Goal: Communication & Community: Answer question/provide support

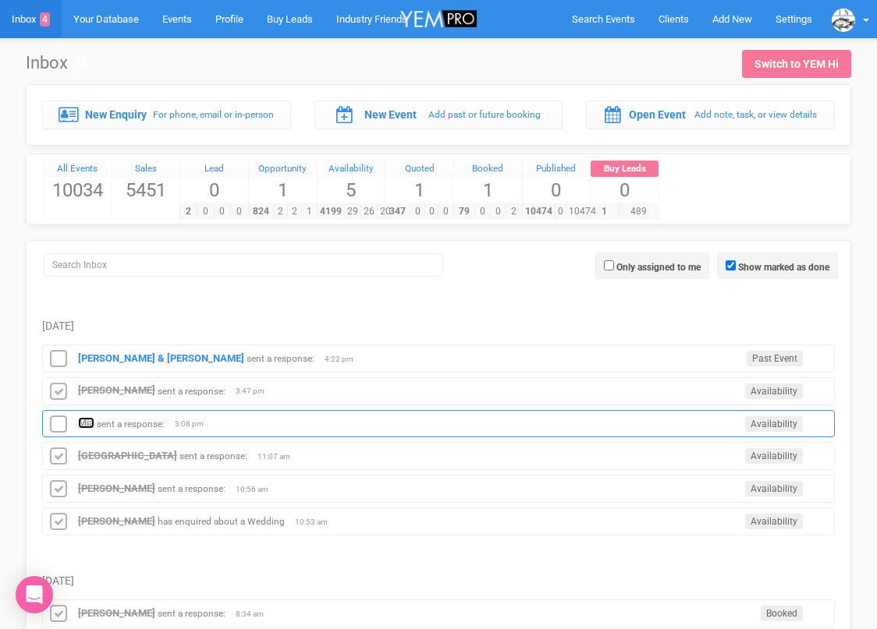
click at [90, 422] on strong "Mia" at bounding box center [86, 423] width 16 height 12
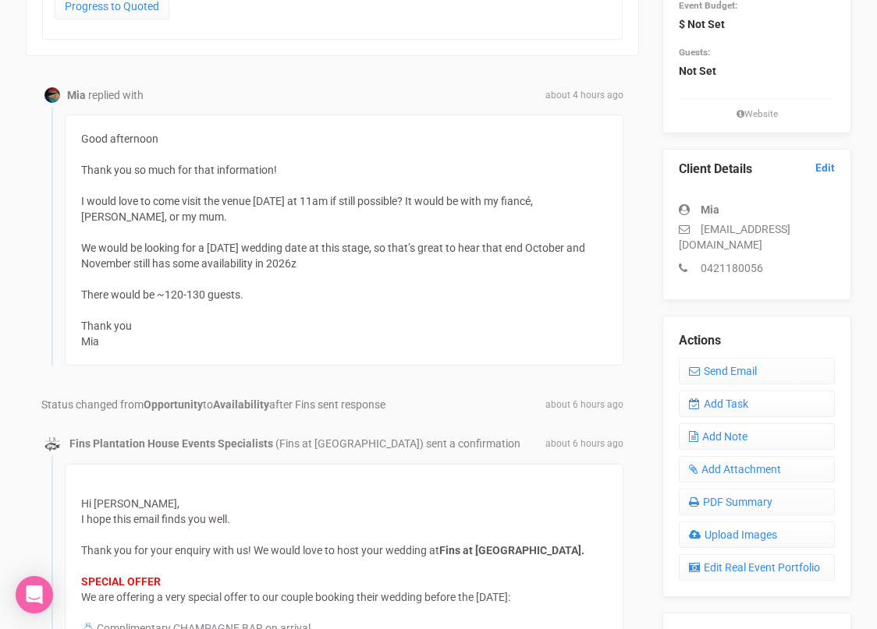
scroll to position [277, 0]
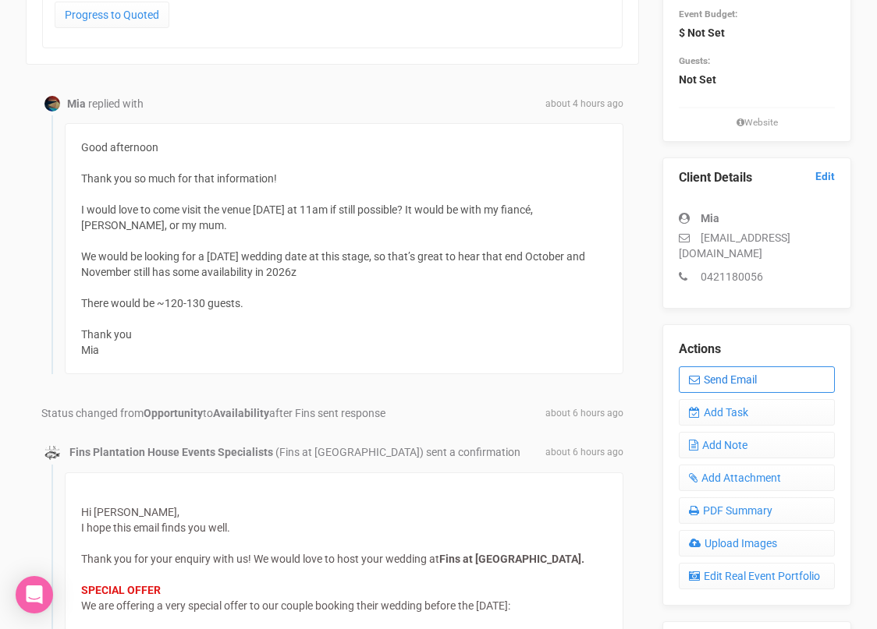
click at [706, 391] on link "Send Email" at bounding box center [756, 380] width 156 height 27
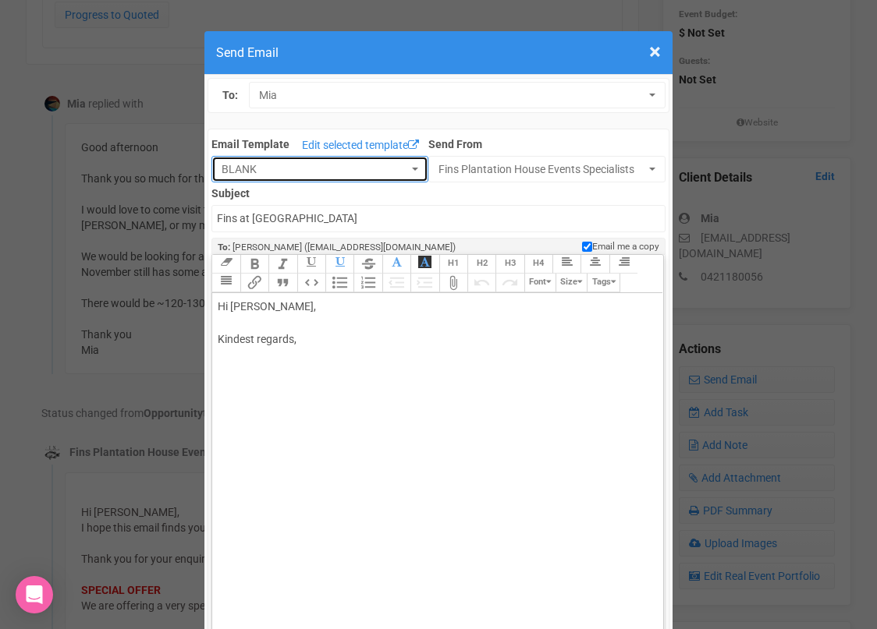
click at [371, 163] on span "BLANK" at bounding box center [314, 169] width 186 height 16
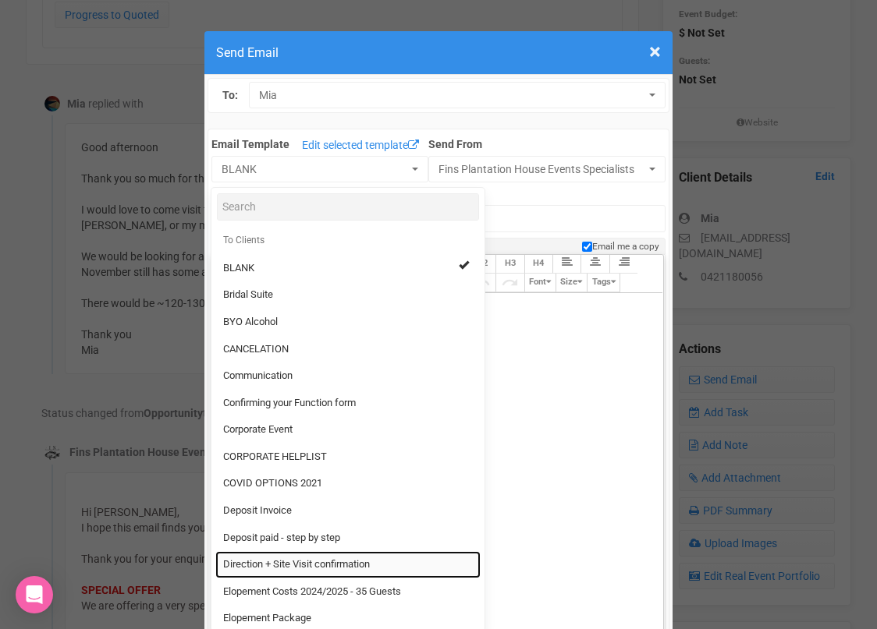
click at [281, 558] on span "Direction + Site Visit confirmation" at bounding box center [296, 565] width 147 height 15
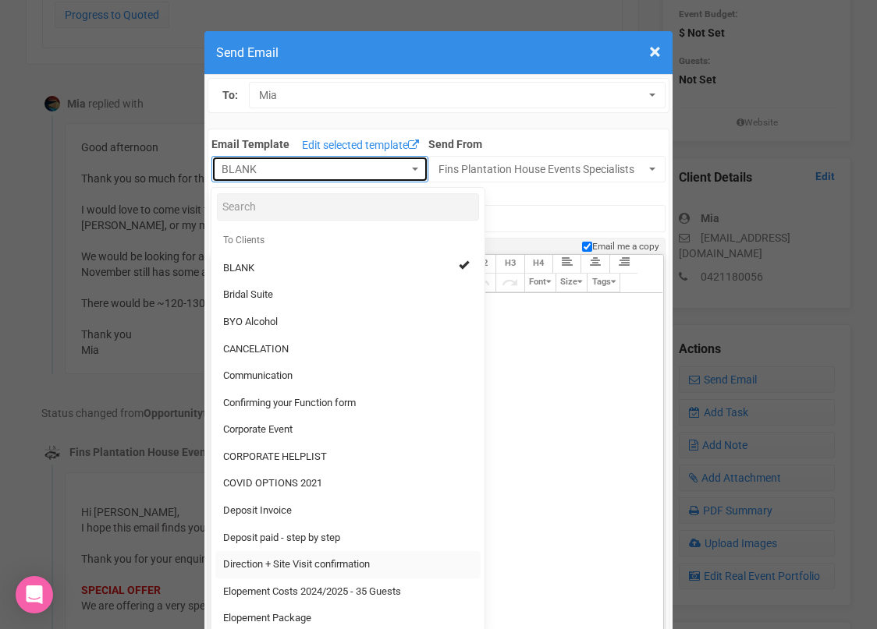
select select "89868"
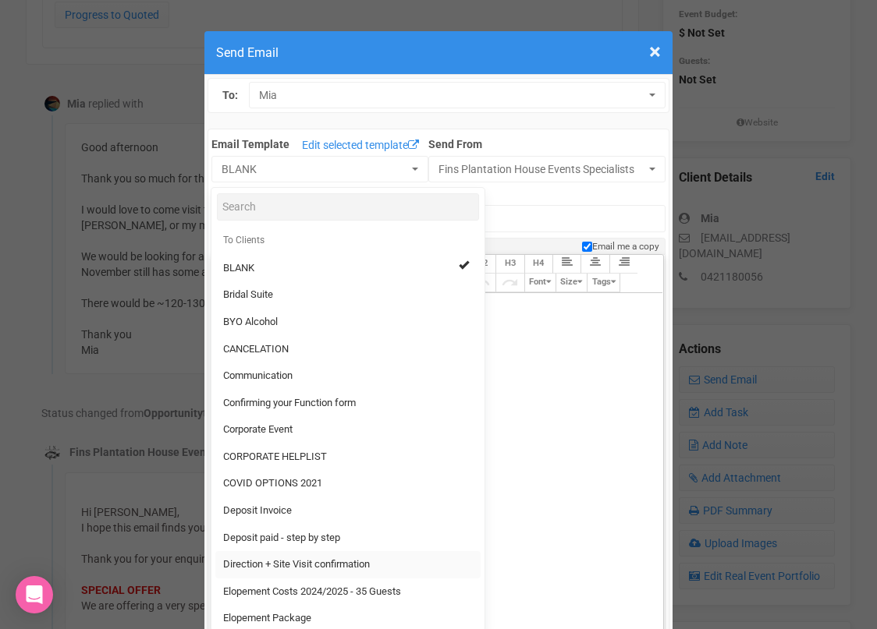
type input "[GEOGRAPHIC_DATA] - Site Visit confirmation & Direction"
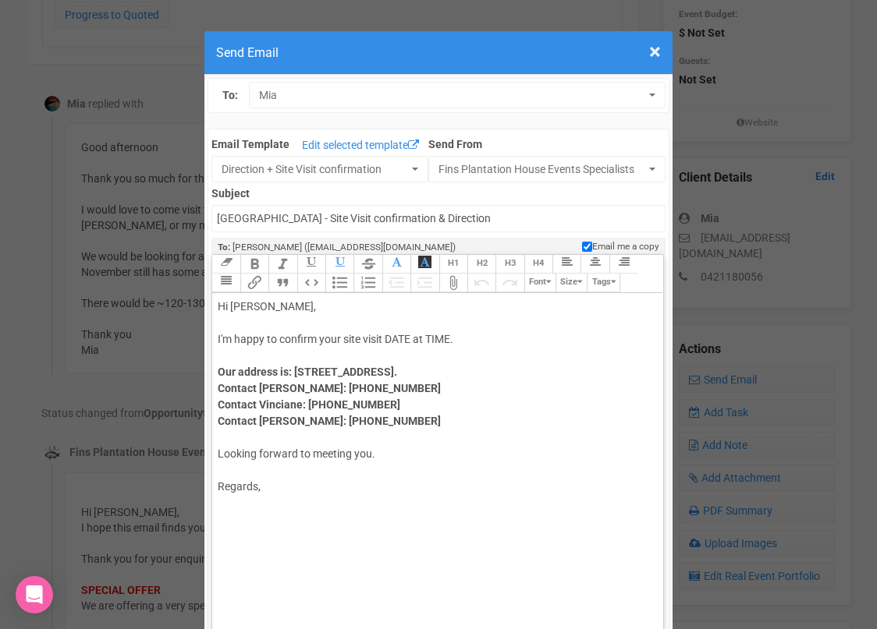
drag, startPoint x: 388, startPoint y: 335, endPoint x: 465, endPoint y: 335, distance: 77.2
click at [465, 335] on div "Hi [PERSON_NAME], I'm happy to confirm your site visit DATE at TIME." at bounding box center [435, 323] width 434 height 49
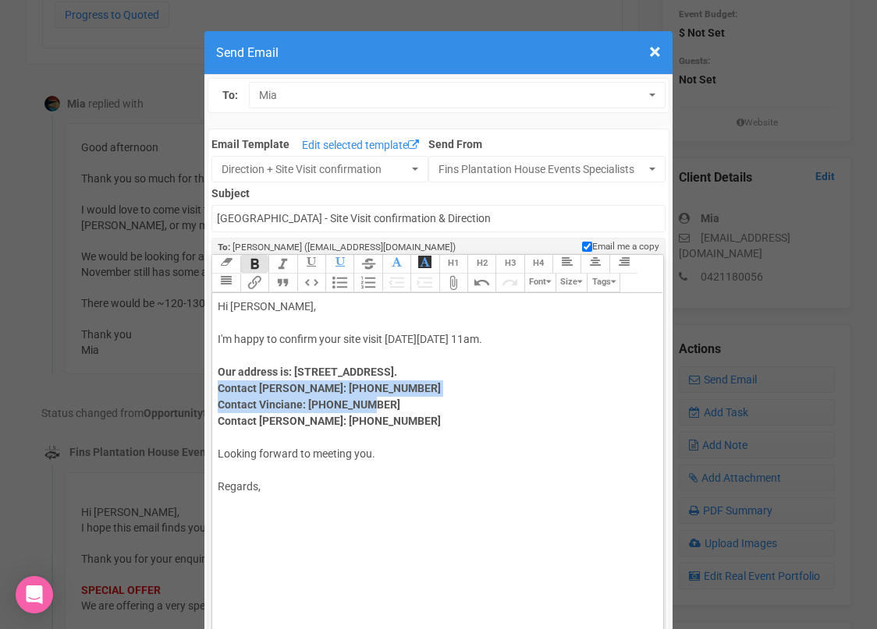
drag, startPoint x: 393, startPoint y: 402, endPoint x: 212, endPoint y: 387, distance: 181.6
click at [211, 387] on div "Link Unlink Bold Italic Strikethrough H1 H2 H3 H4 Link Quote Code Bullets Numbe…" at bounding box center [437, 466] width 452 height 425
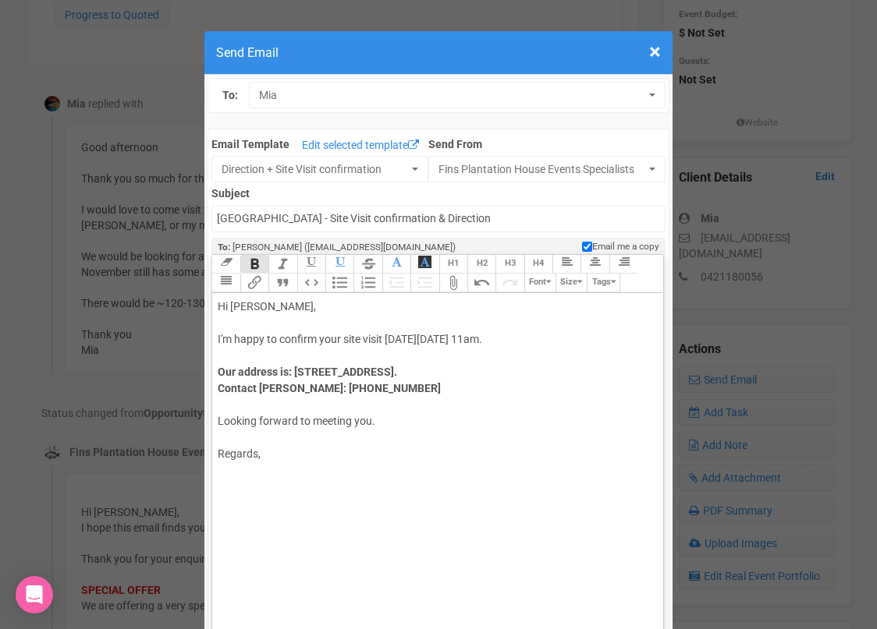
click at [391, 391] on div "Our address is: [STREET_ADDRESS]. Contact [PERSON_NAME]: [PHONE_NUMBER]" at bounding box center [435, 380] width 434 height 33
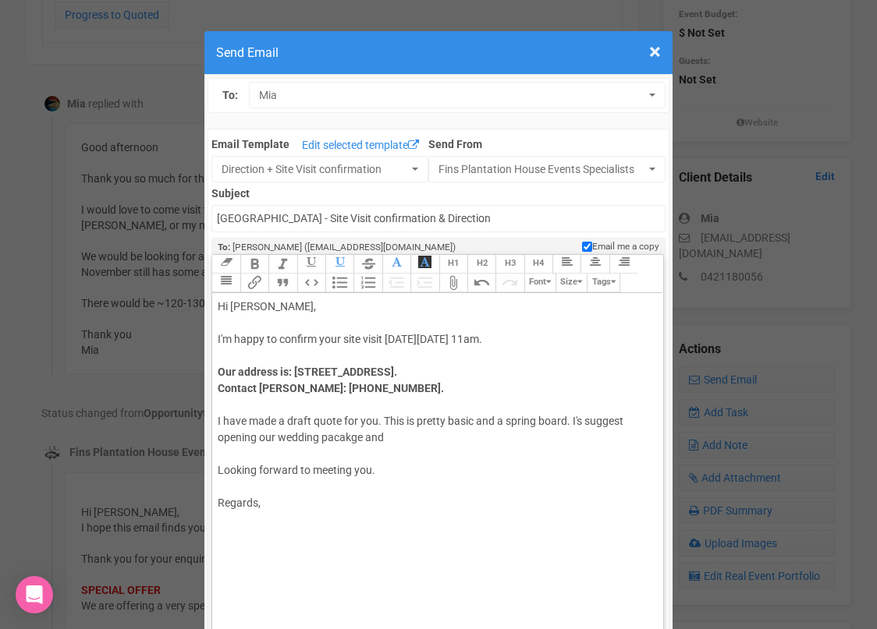
click at [345, 435] on div "Our address is: [STREET_ADDRESS]. Contact [PERSON_NAME]: [PHONE_NUMBER]. I have…" at bounding box center [435, 405] width 434 height 82
click at [348, 437] on div "Our address is: [STREET_ADDRESS]. Contact [PERSON_NAME]: [PHONE_NUMBER]. I have…" at bounding box center [435, 405] width 434 height 82
click at [388, 440] on div "Our address is: [STREET_ADDRESS]. Contact [PERSON_NAME]: [PHONE_NUMBER]. I have…" at bounding box center [435, 405] width 434 height 82
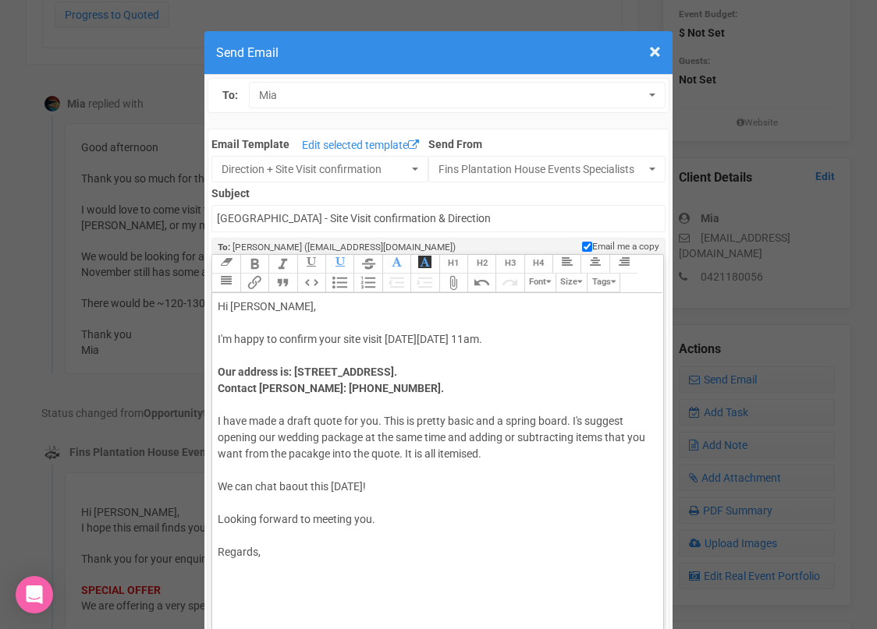
click at [324, 561] on trix-editor "Hi [PERSON_NAME], I'm happy to confirm your site visit [DATE][DATE] 11am. Our a…" at bounding box center [437, 481] width 450 height 377
click at [497, 419] on div "Our address is: [STREET_ADDRESS]. Contact [PERSON_NAME]: [PHONE_NUMBER]. I have…" at bounding box center [435, 429] width 434 height 131
click at [587, 417] on div "Our address is: [STREET_ADDRESS]. Contact [PERSON_NAME]: [PHONE_NUMBER]. I have…" at bounding box center [435, 429] width 434 height 131
click at [278, 591] on trix-editor "Hi [PERSON_NAME], I'm happy to confirm your site visit [DATE][DATE] 11am. Our a…" at bounding box center [437, 481] width 450 height 377
type trix-editor "<div>Hi [PERSON_NAME],&nbsp;<br><br>I'm happy to confirm your site visit [DATE]…"
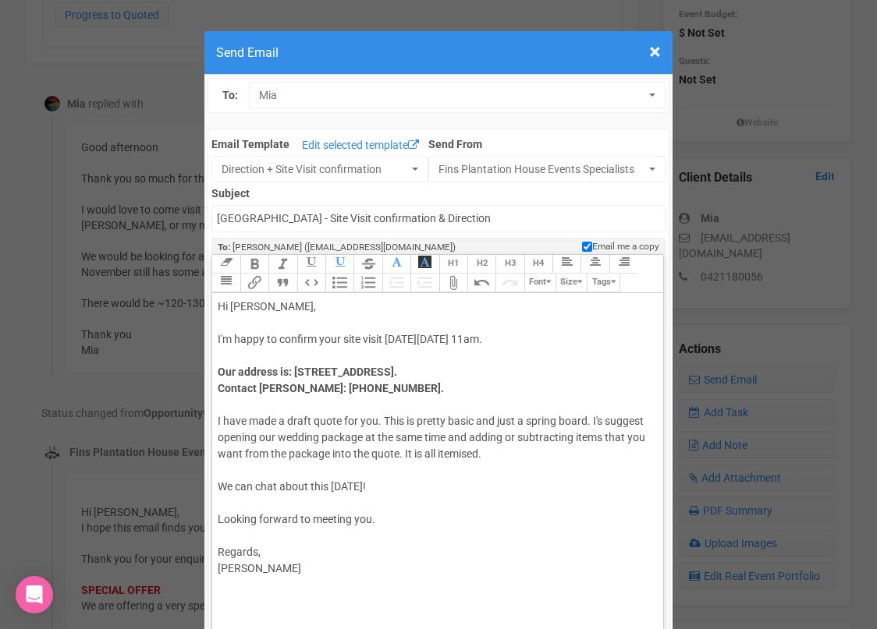
click at [437, 274] on trix-toolbar "Link Unlink Bold Italic Strikethrough H1 H2 H3 H4 Link Quote Code Bullets Numbe…" at bounding box center [436, 274] width 450 height 38
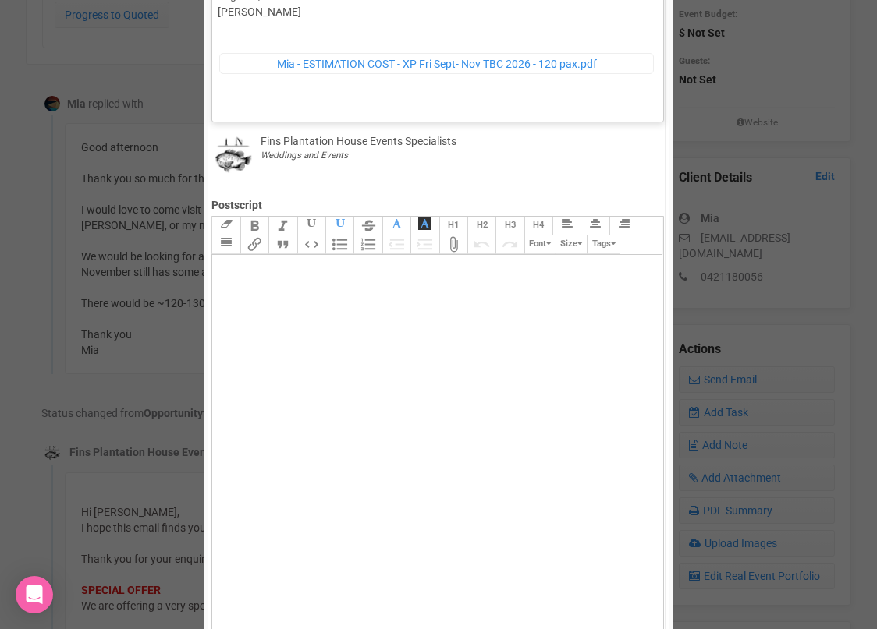
scroll to position [729, 0]
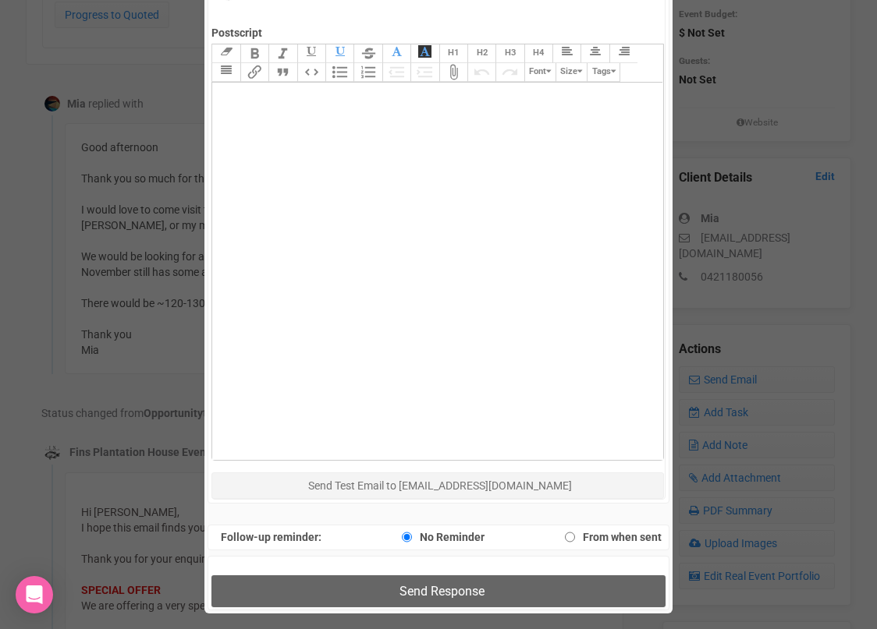
click at [313, 231] on trix-editor at bounding box center [437, 271] width 450 height 377
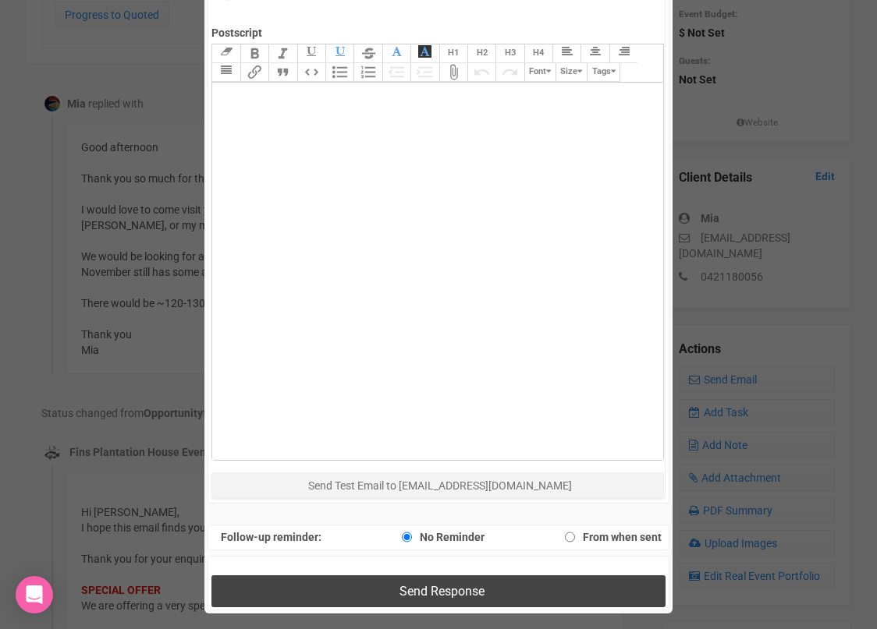
click at [324, 582] on button "Send Response" at bounding box center [437, 592] width 453 height 32
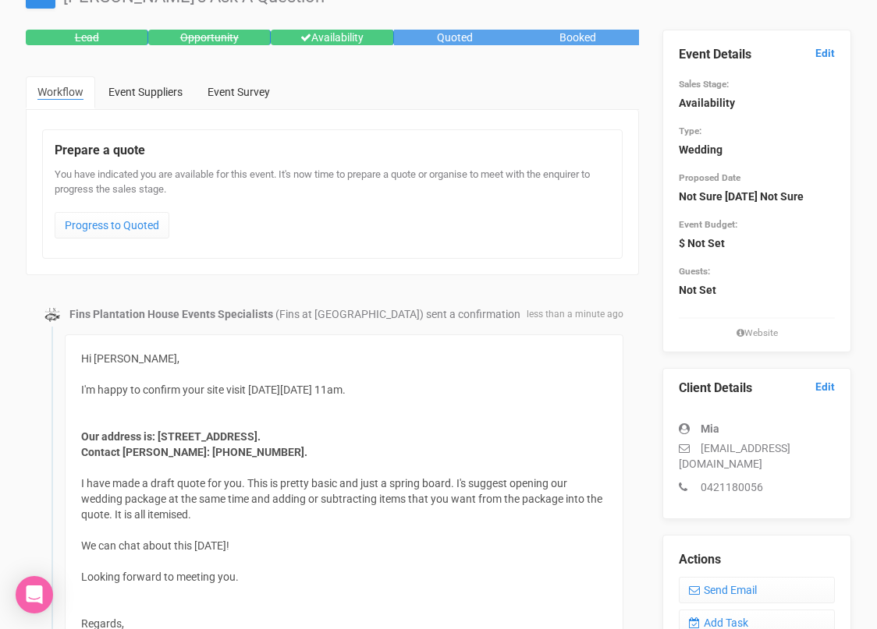
scroll to position [0, 0]
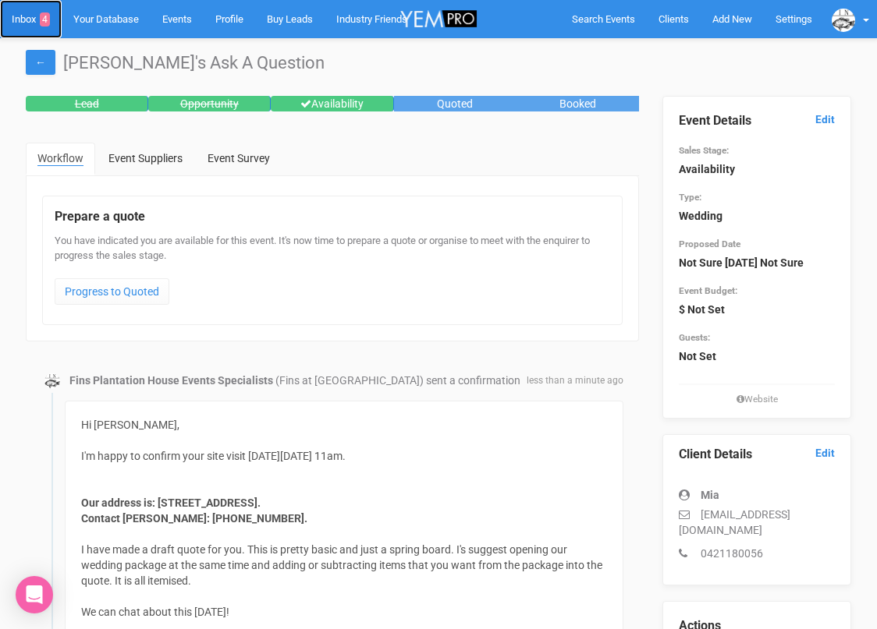
click at [31, 22] on link "Inbox 4" at bounding box center [31, 19] width 62 height 38
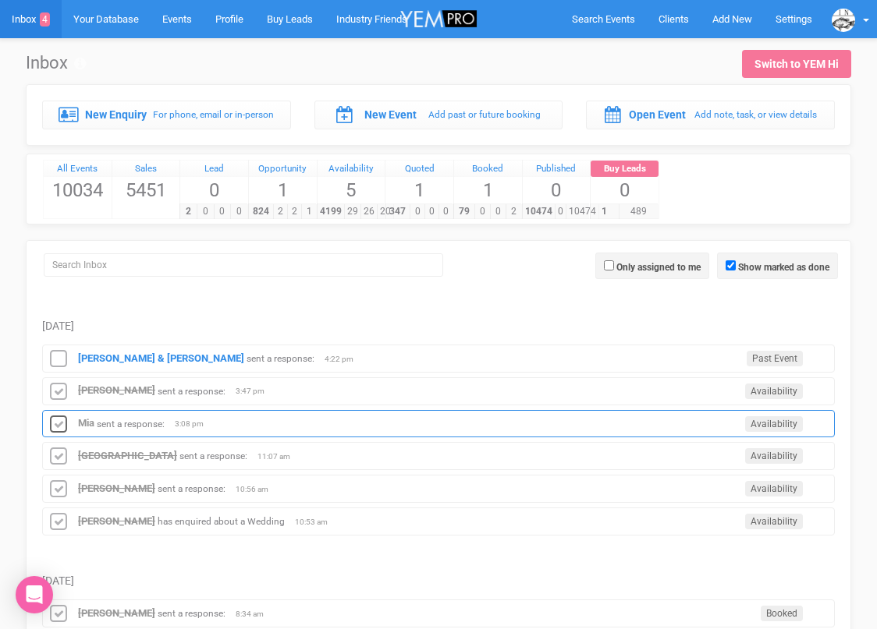
click at [58, 423] on icon at bounding box center [58, 425] width 23 height 20
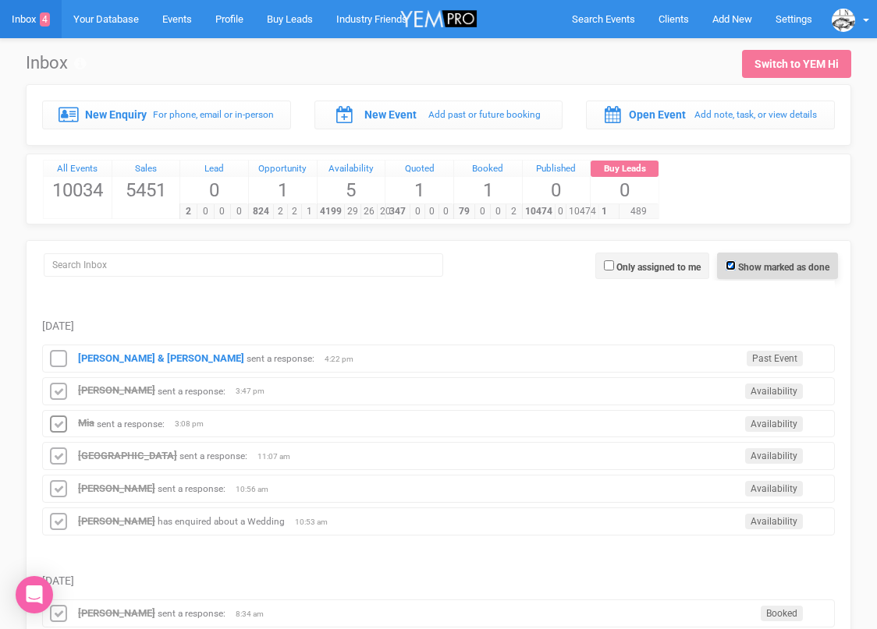
click at [727, 262] on input "Show marked as done" at bounding box center [730, 265] width 10 height 10
checkbox input "false"
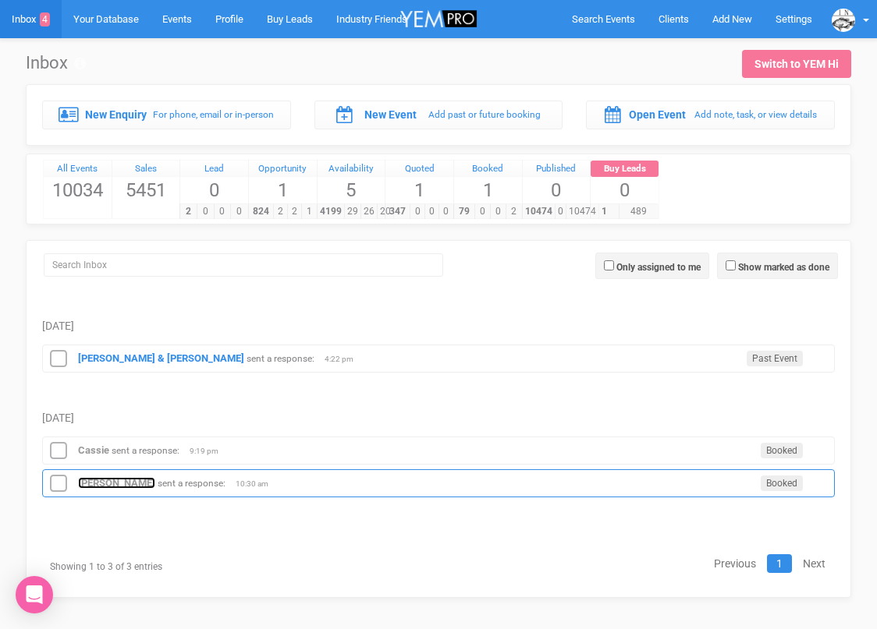
click at [143, 480] on strong "[PERSON_NAME]" at bounding box center [116, 483] width 77 height 12
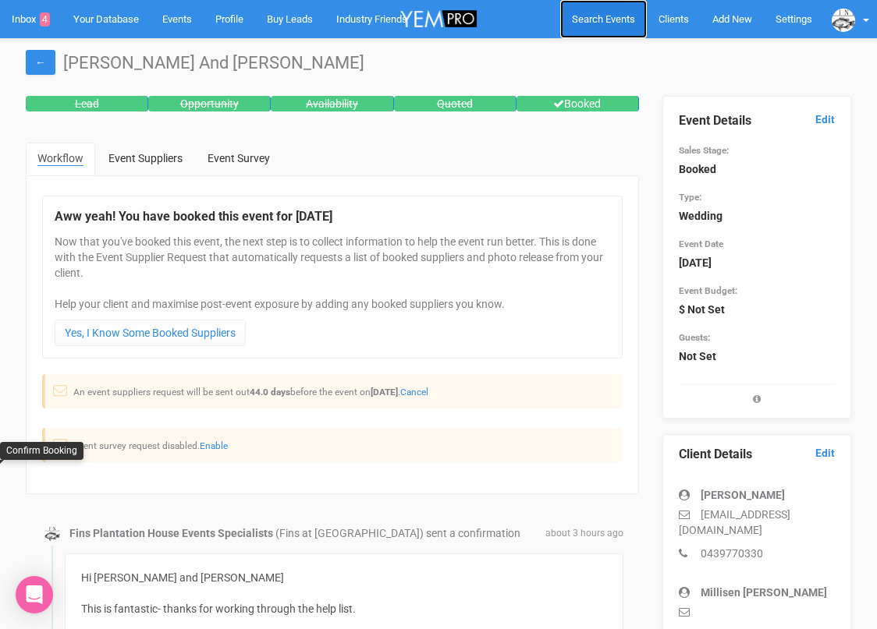
click at [596, 19] on span "Search Events" at bounding box center [603, 19] width 63 height 12
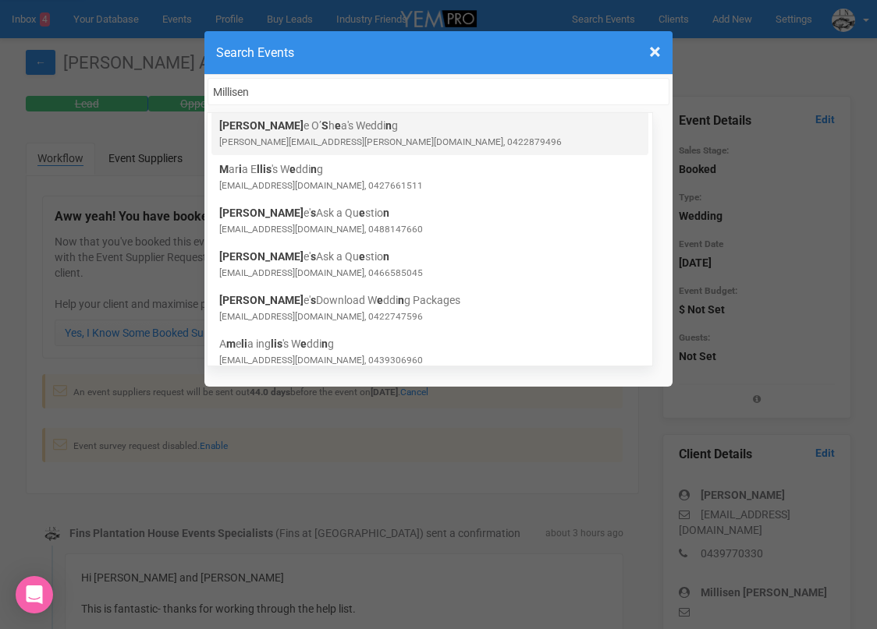
scroll to position [44, 0]
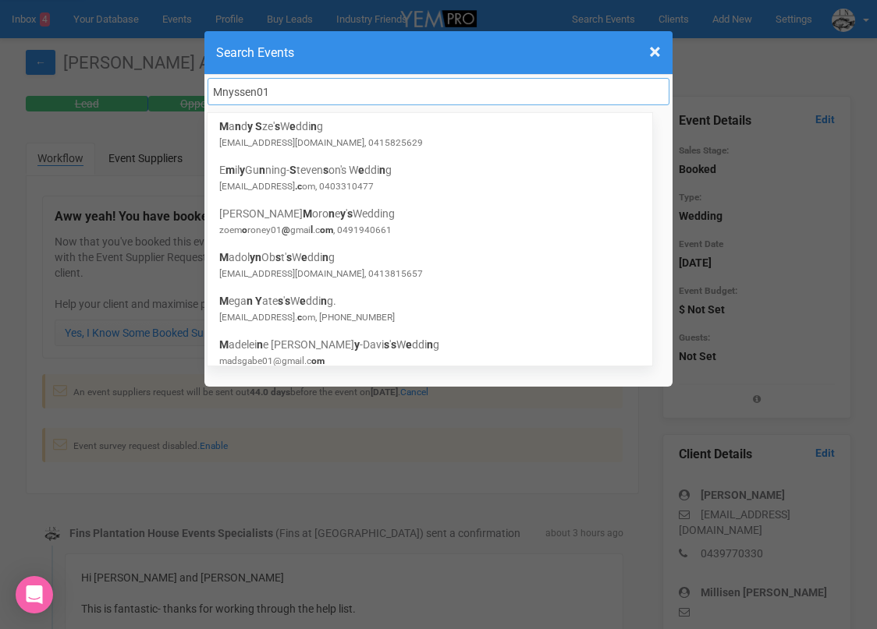
drag, startPoint x: 276, startPoint y: 94, endPoint x: 204, endPoint y: 94, distance: 71.7
click at [204, 94] on div "Mnyssen01 E m ily's Ask a Questio n emilymeuwissen 1 0@hot mail.c om M a n d y …" at bounding box center [438, 231] width 468 height 312
paste input "[EMAIL_ADDRESS][DOMAIN_NAME]"
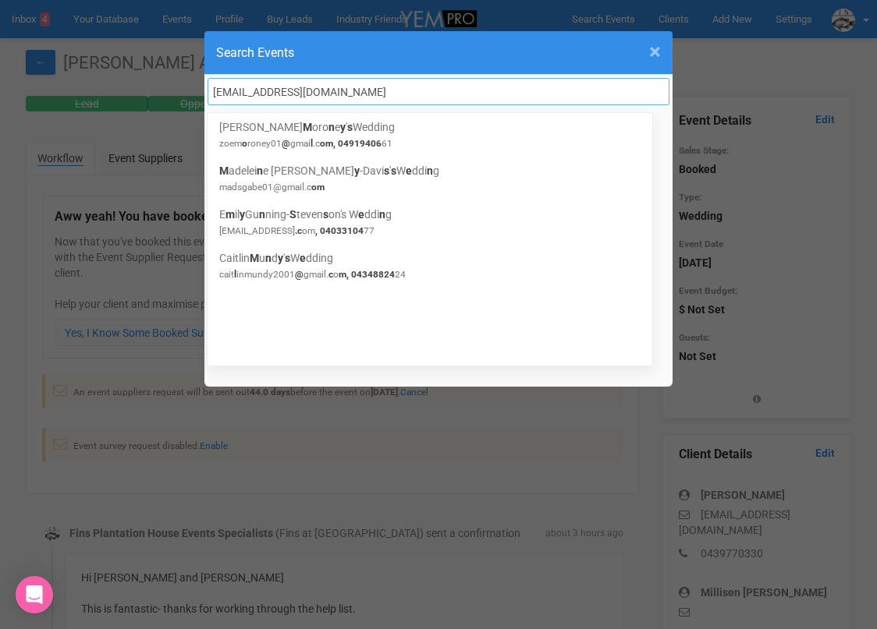
type input "[EMAIL_ADDRESS][DOMAIN_NAME]"
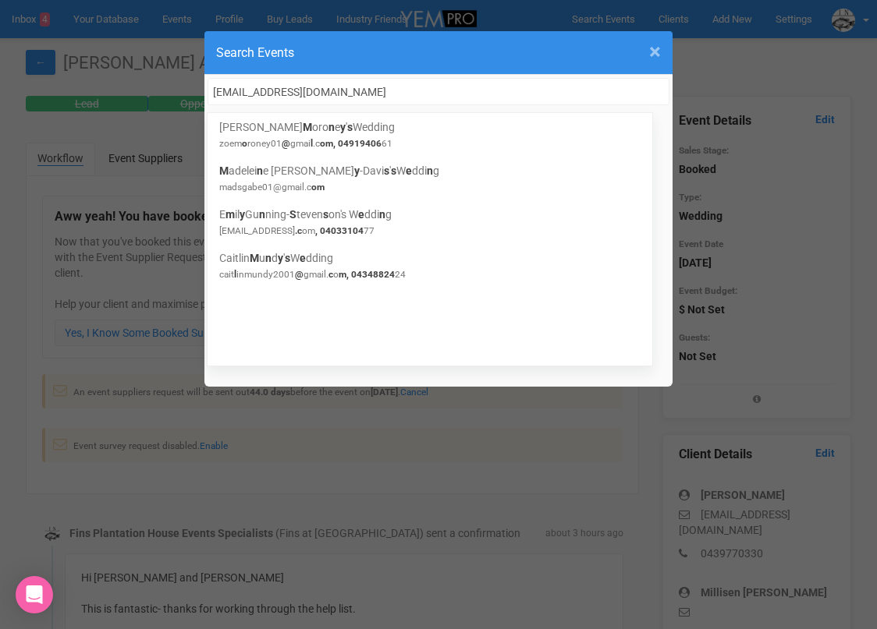
click at [650, 50] on span "×" at bounding box center [655, 52] width 12 height 26
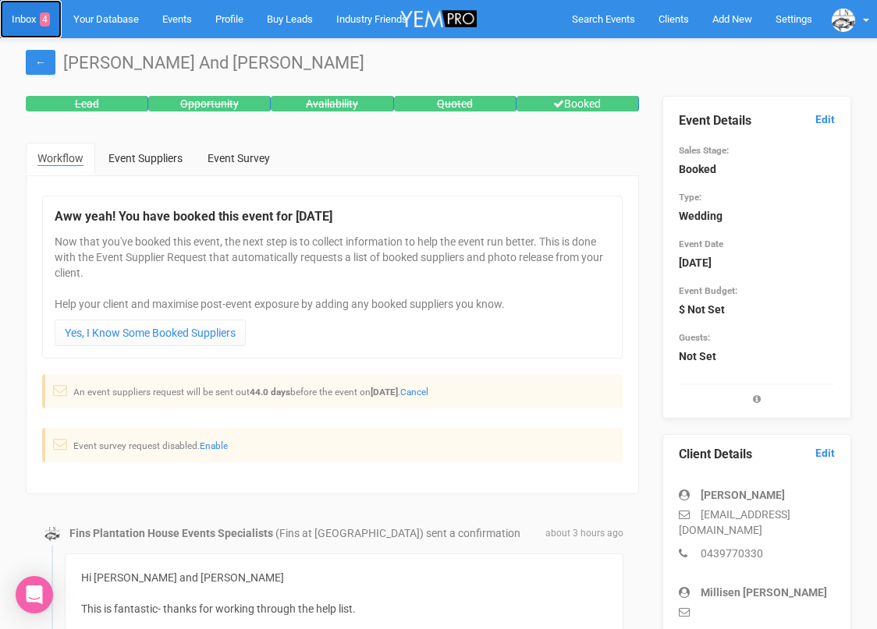
click at [23, 12] on link "Inbox 4" at bounding box center [31, 19] width 62 height 38
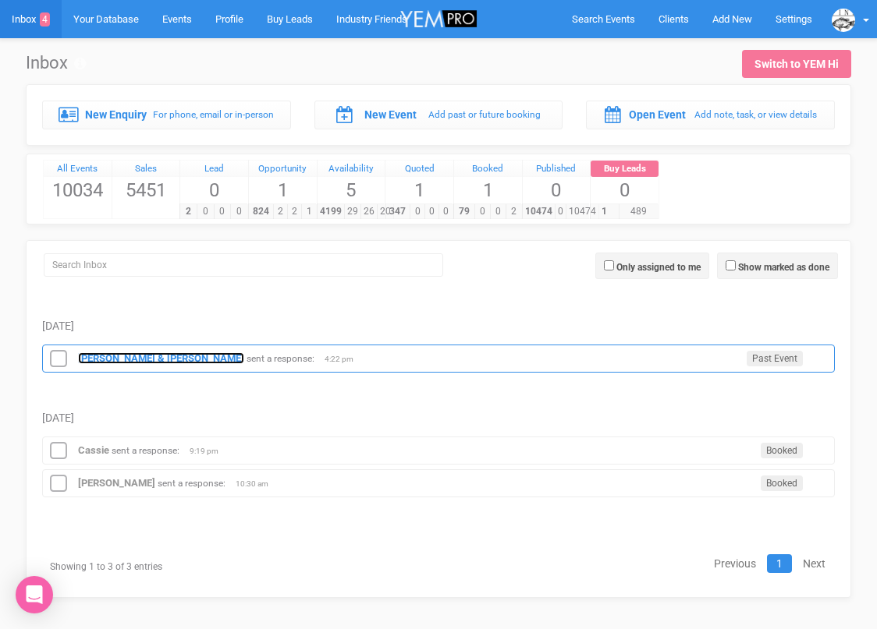
click at [136, 358] on strong "[PERSON_NAME] & [PERSON_NAME]" at bounding box center [161, 358] width 166 height 12
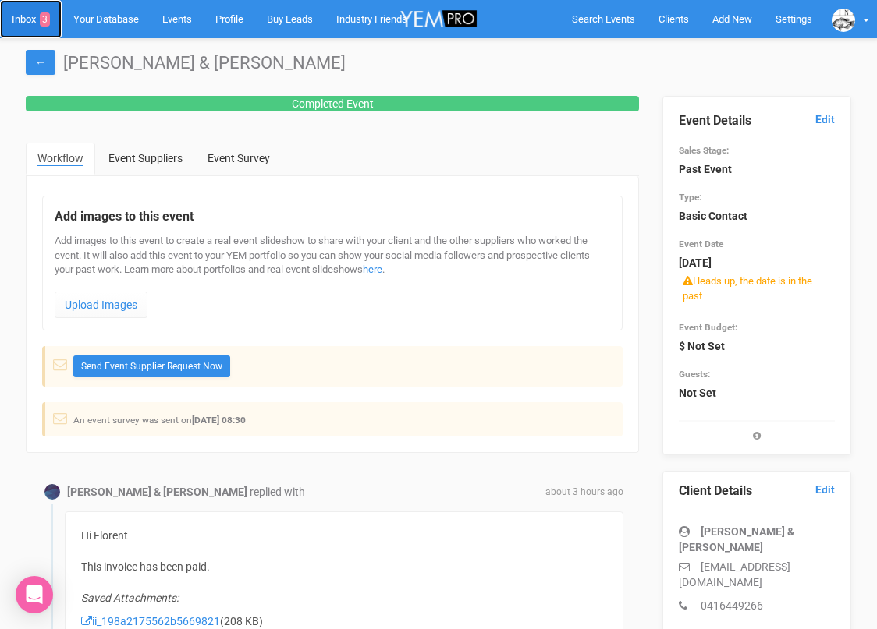
click at [23, 22] on link "Inbox 3" at bounding box center [31, 19] width 62 height 38
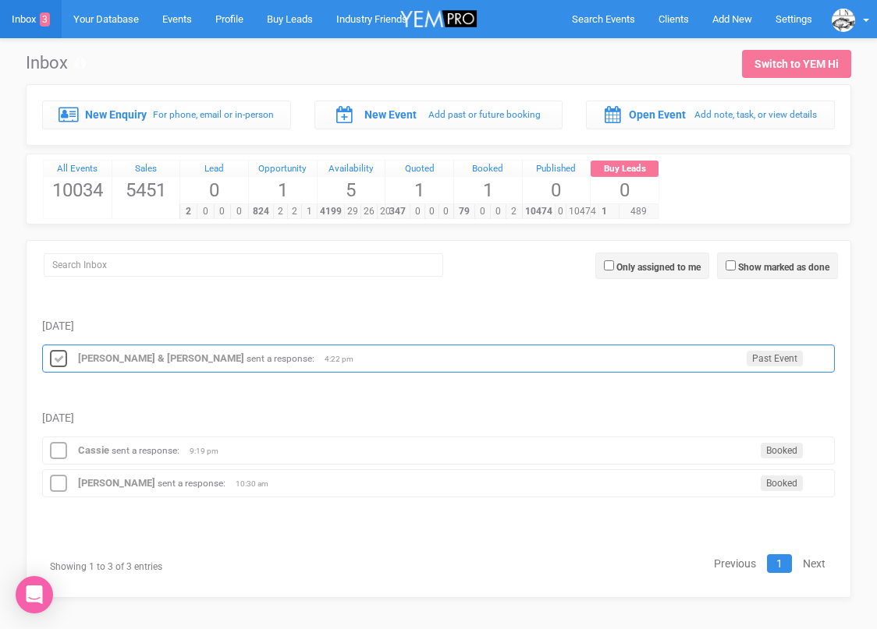
click at [61, 361] on icon at bounding box center [58, 359] width 23 height 20
